Goal: Information Seeking & Learning: Learn about a topic

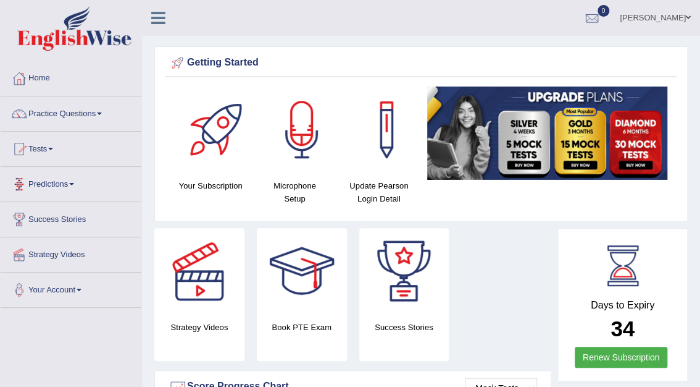
click at [51, 114] on link "Practice Questions" at bounding box center [71, 111] width 141 height 31
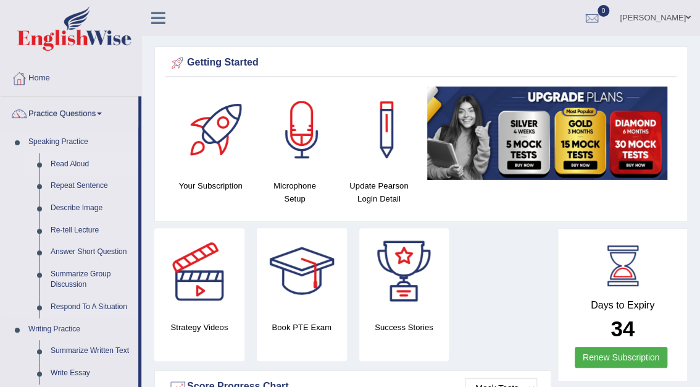
click at [54, 166] on link "Read Aloud" at bounding box center [91, 164] width 93 height 22
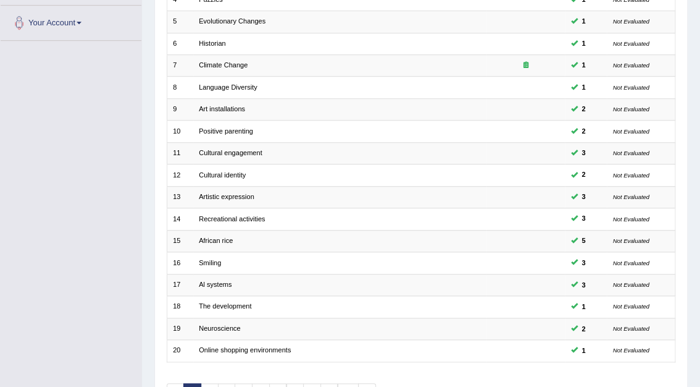
scroll to position [324, 0]
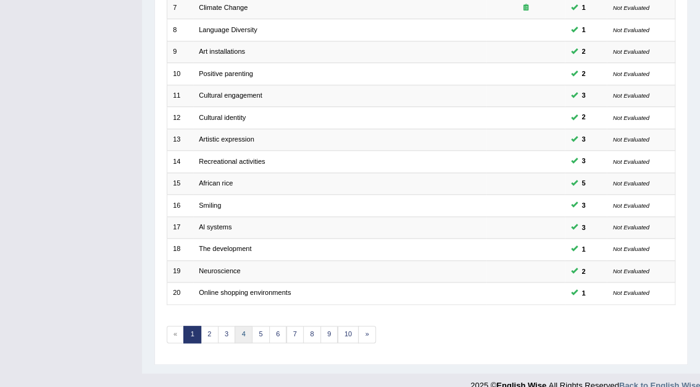
click at [242, 325] on link "4" at bounding box center [244, 333] width 18 height 17
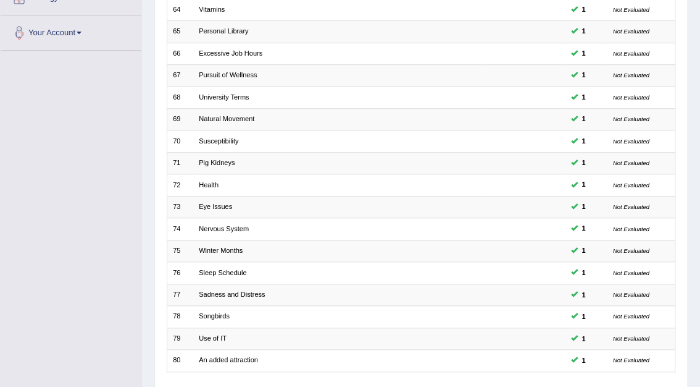
scroll to position [259, 0]
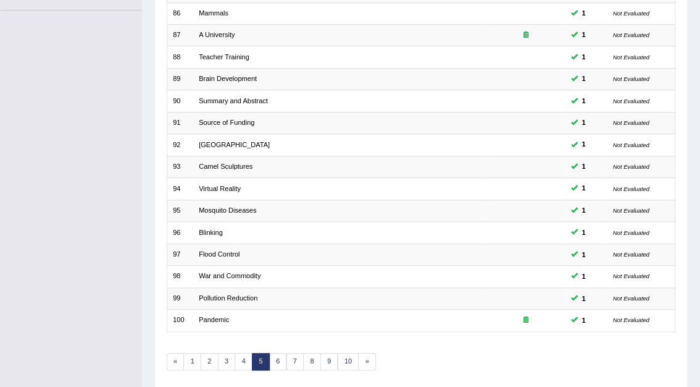
scroll to position [314, 0]
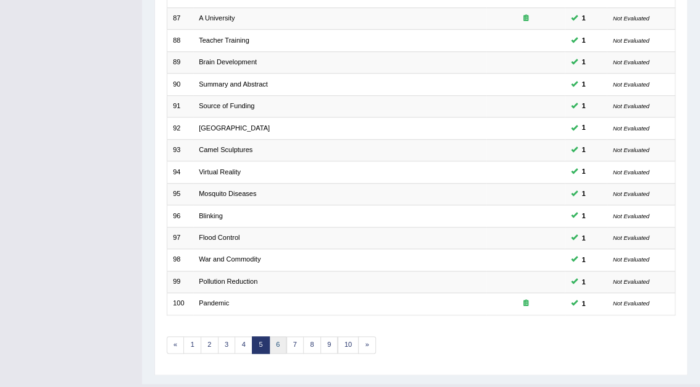
click at [275, 336] on link "6" at bounding box center [278, 344] width 18 height 17
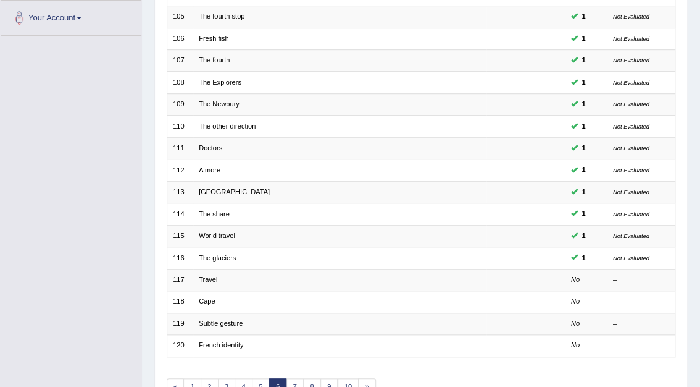
scroll to position [278, 0]
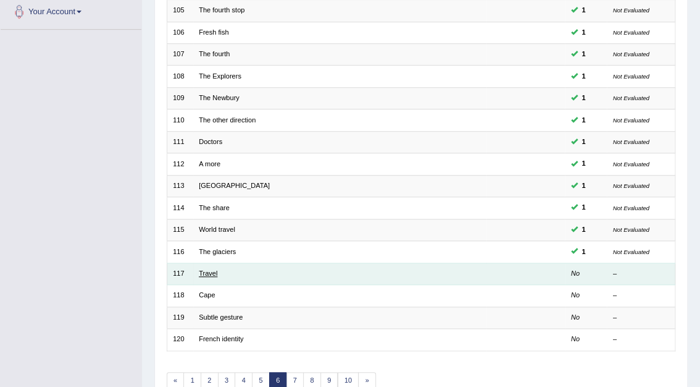
click at [213, 269] on link "Travel" at bounding box center [208, 272] width 19 height 7
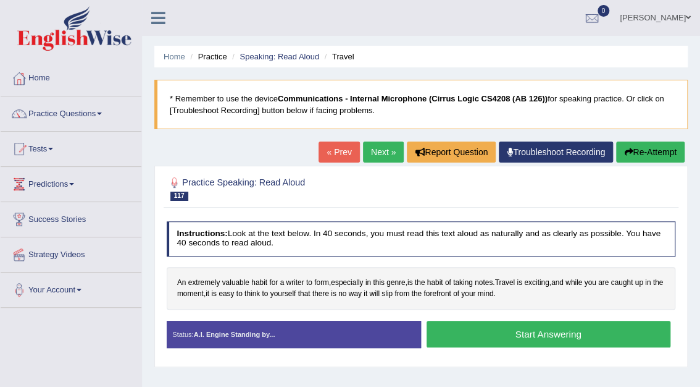
click at [534, 328] on button "Start Answering" at bounding box center [549, 333] width 244 height 27
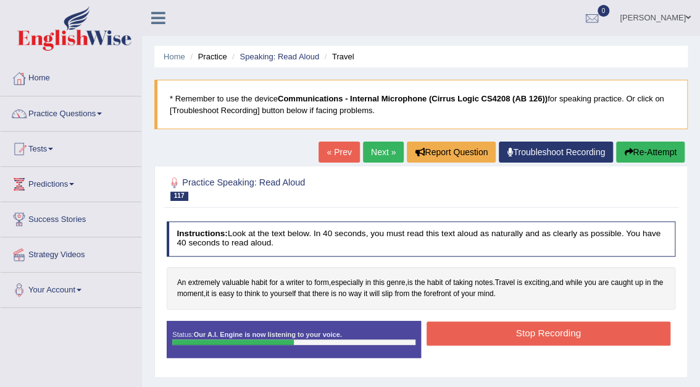
click at [534, 328] on button "Stop Recording" at bounding box center [549, 333] width 244 height 24
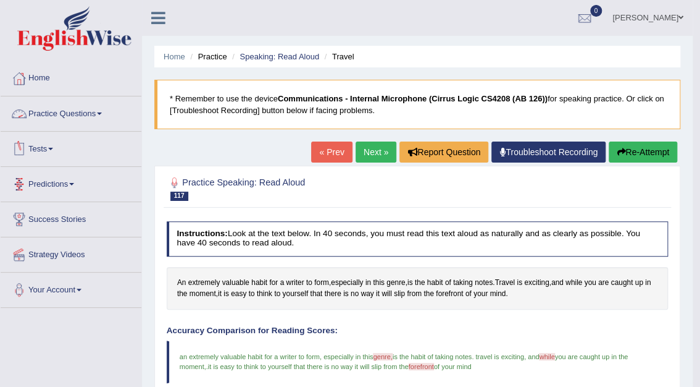
click at [78, 114] on link "Practice Questions" at bounding box center [71, 111] width 141 height 31
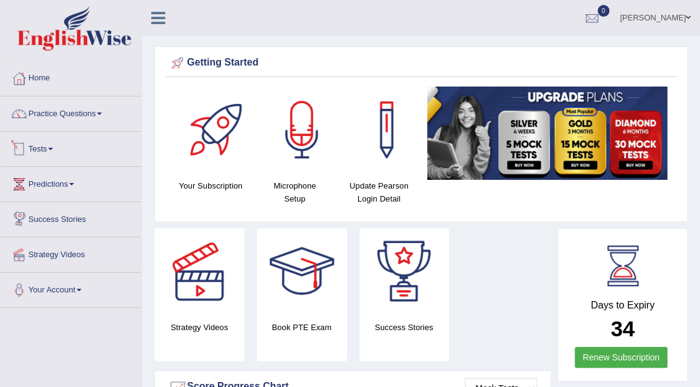
click at [44, 154] on link "Tests" at bounding box center [71, 147] width 141 height 31
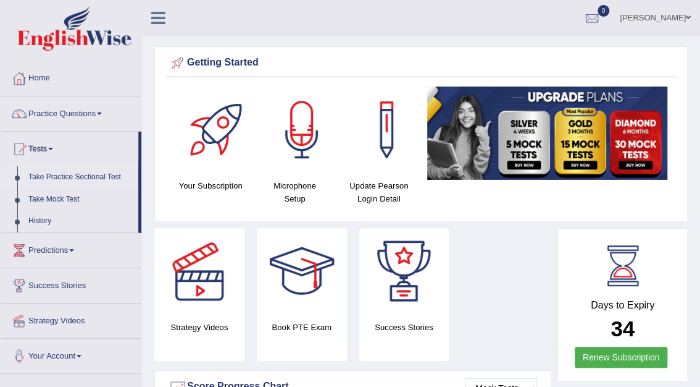
click at [69, 179] on link "Take Practice Sectional Test" at bounding box center [80, 177] width 115 height 22
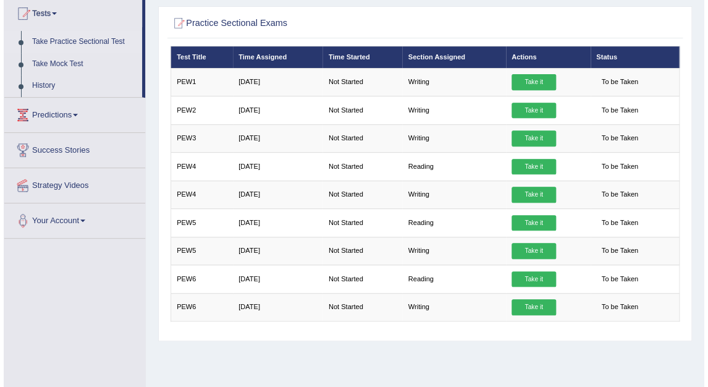
scroll to position [135, 0]
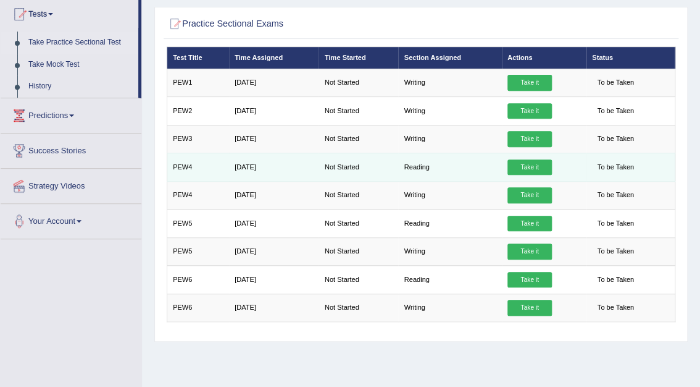
click at [533, 161] on link "Take it" at bounding box center [530, 167] width 44 height 16
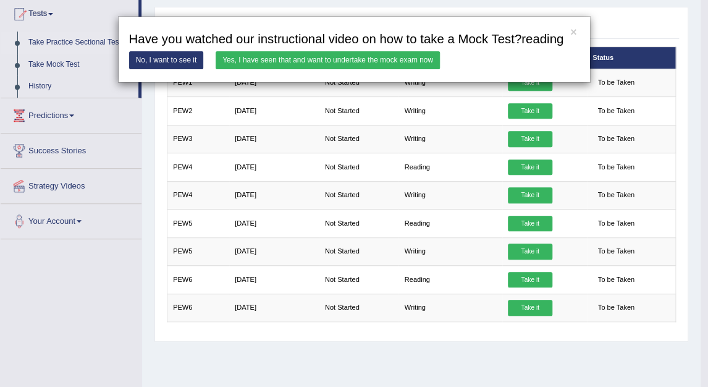
click at [310, 61] on link "Yes, I have seen that and want to undertake the mock exam now" at bounding box center [328, 60] width 224 height 18
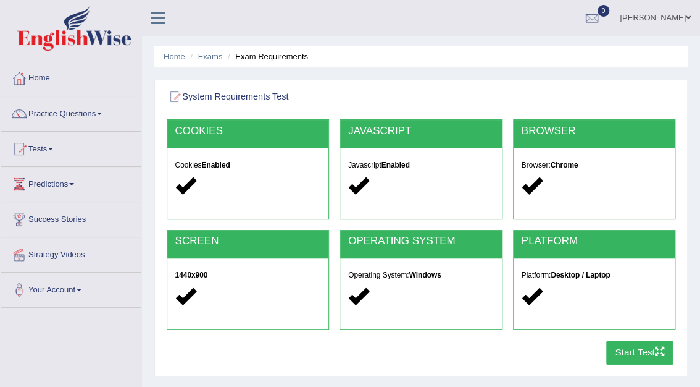
click at [632, 353] on button "Start Test" at bounding box center [639, 352] width 67 height 24
